Goal: Find contact information: Find contact information

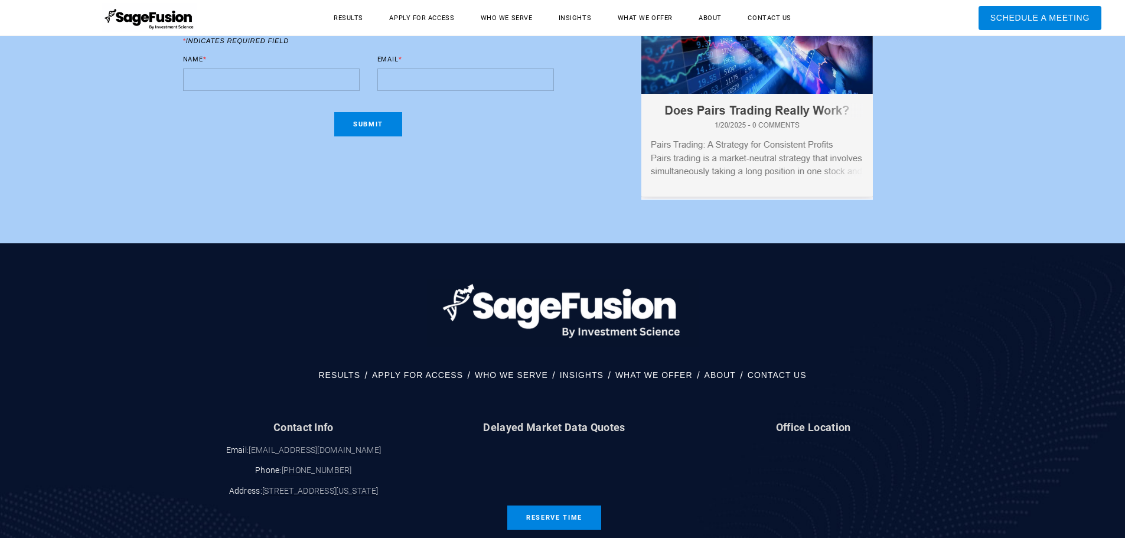
scroll to position [6081, 0]
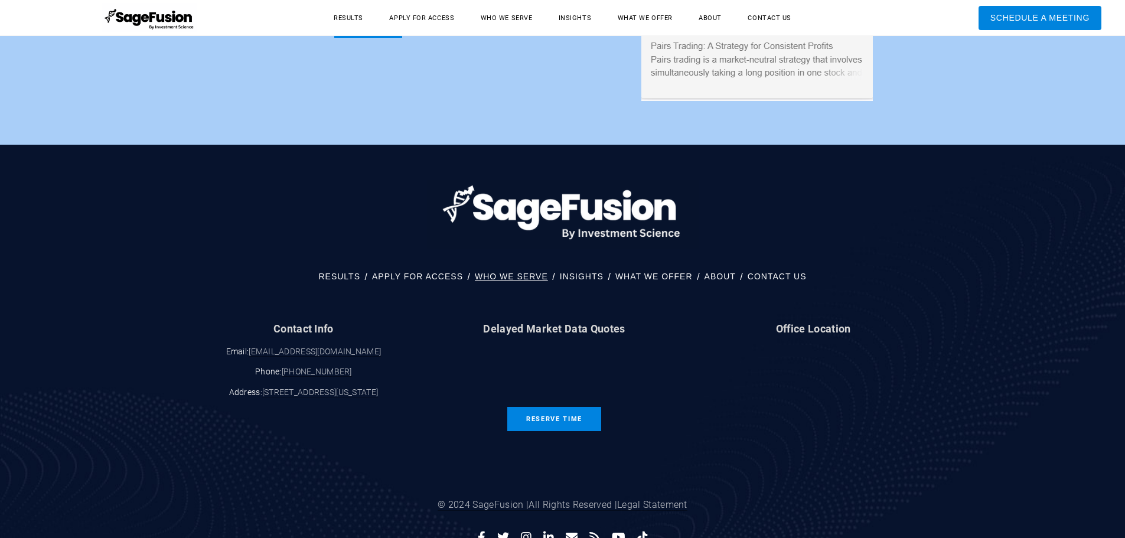
click at [509, 269] on link "WHO WE SERVE" at bounding box center [511, 276] width 73 height 15
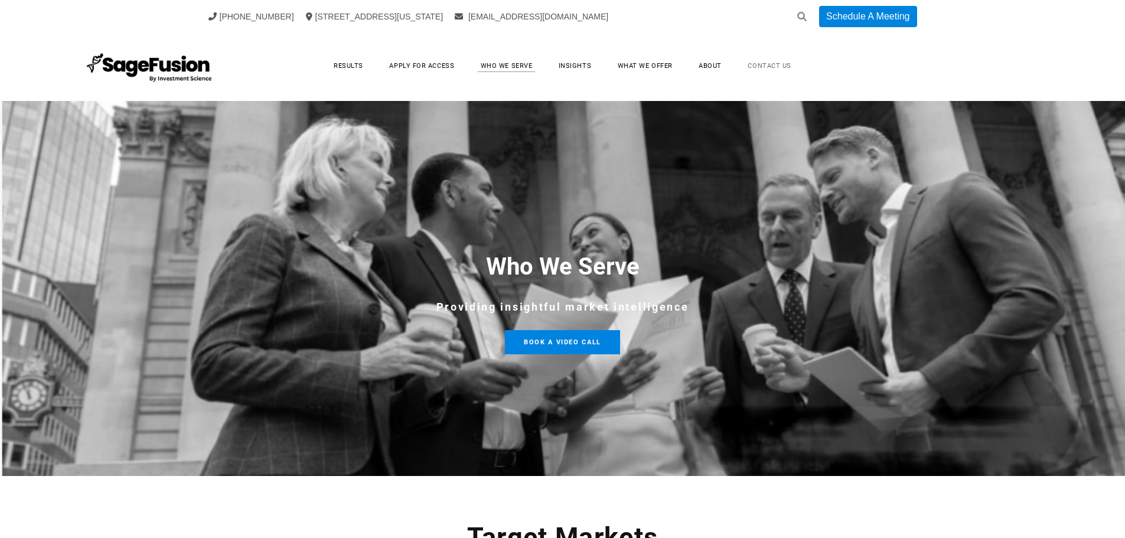
click at [762, 66] on link "Contact Us" at bounding box center [769, 66] width 67 height 18
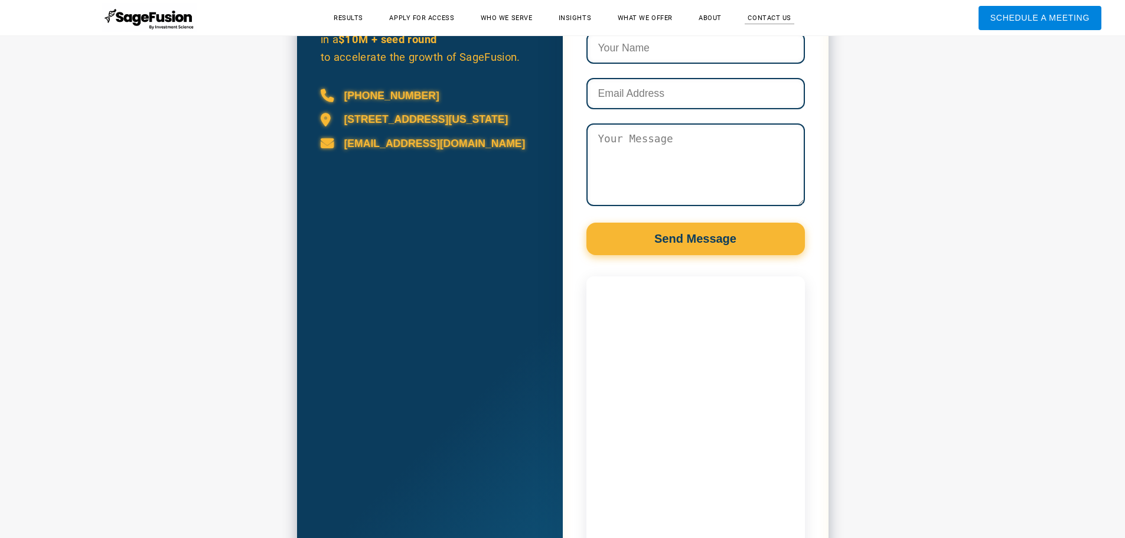
scroll to position [759, 0]
